Goal: Information Seeking & Learning: Learn about a topic

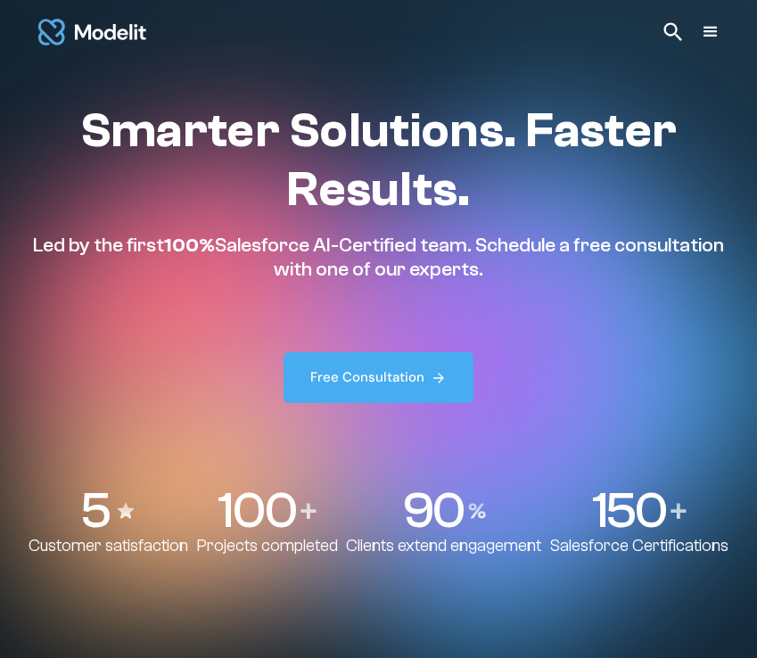
click at [666, 29] on img at bounding box center [673, 32] width 25 height 25
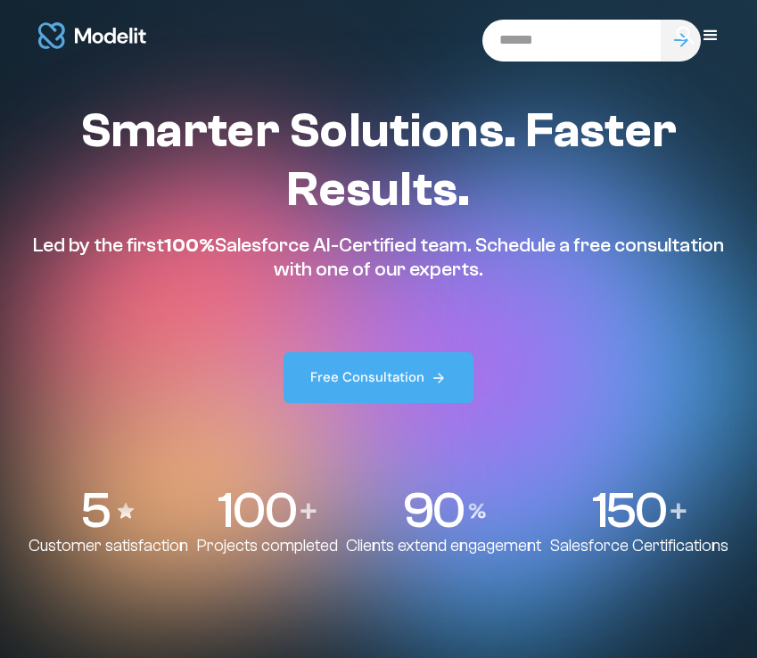
click at [584, 48] on input "search" at bounding box center [571, 41] width 178 height 42
type input "**********"
click at [661, 20] on input "submit" at bounding box center [681, 41] width 40 height 42
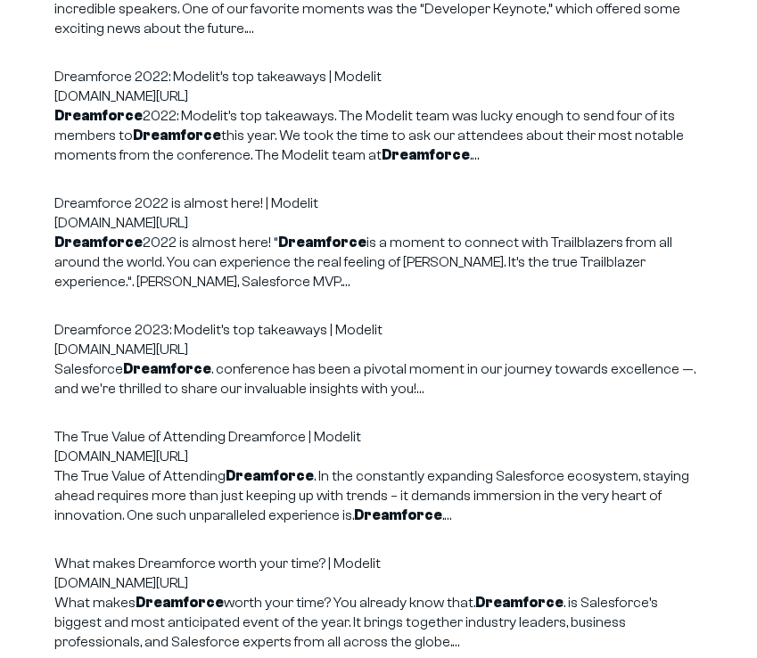
scroll to position [685, 0]
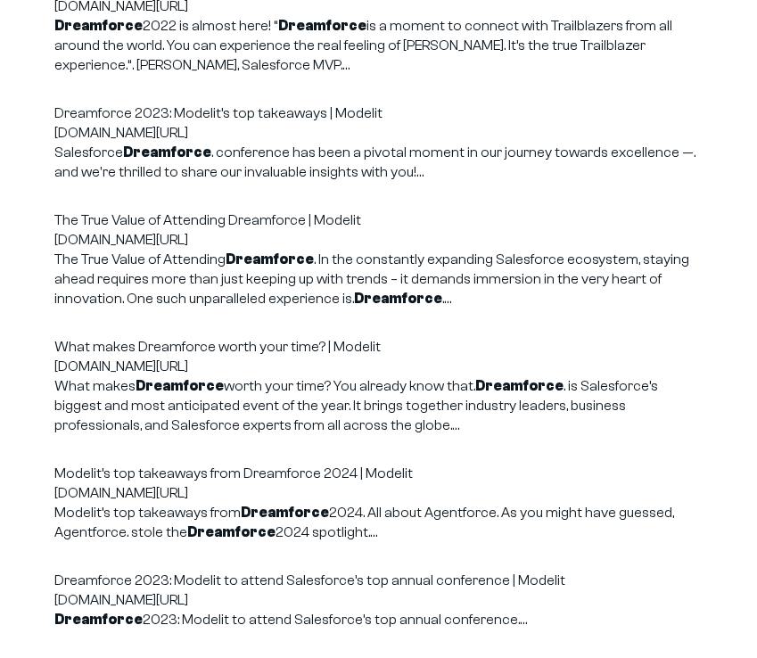
click at [243, 344] on link "What makes Dreamforce worth your time? | Modelit" at bounding box center [217, 347] width 326 height 16
